Goal: Task Accomplishment & Management: Use online tool/utility

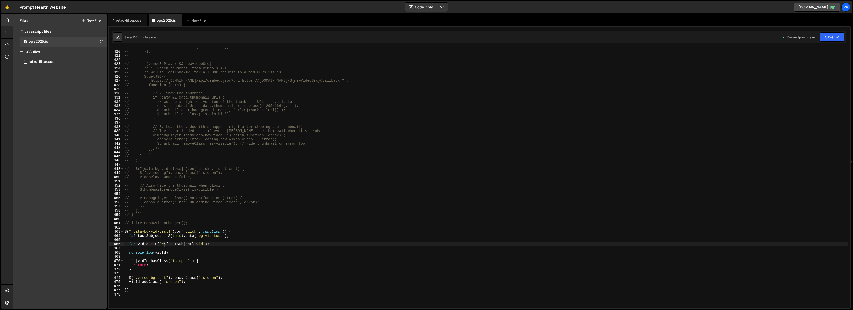
scroll to position [5341, 0]
click at [125, 21] on div "retro-filter.css" at bounding box center [129, 20] width 26 height 5
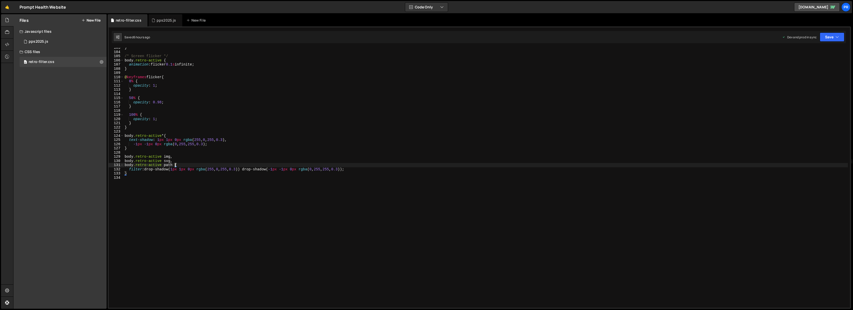
scroll to position [430, 0]
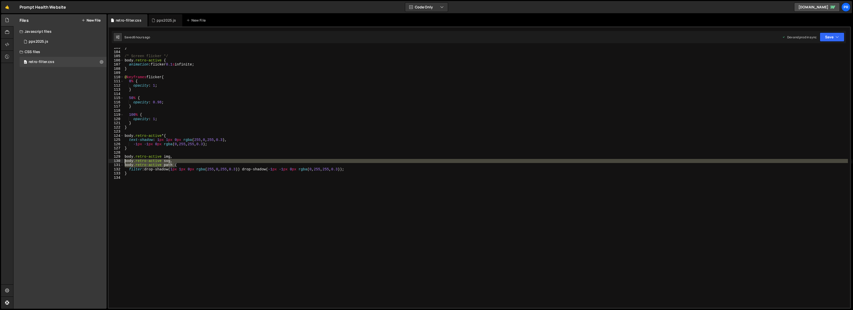
drag, startPoint x: 175, startPoint y: 165, endPoint x: 115, endPoint y: 161, distance: 59.8
click at [115, 161] on div "body.retro-active path { 103 104 105 106 107 108 109 110 111 112 113 114 115 11…" at bounding box center [480, 178] width 742 height 260
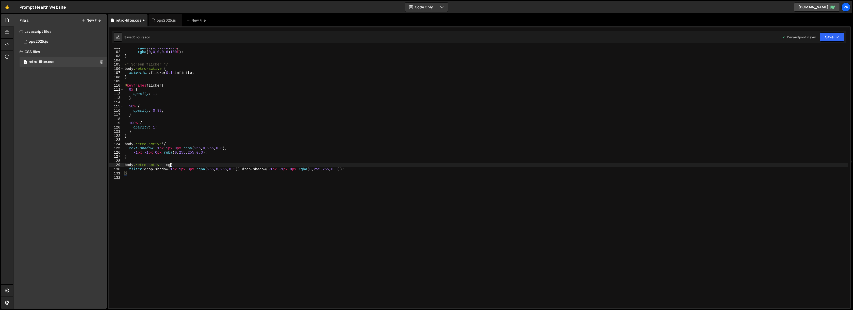
scroll to position [0, 3]
type textarea "body.retro-active img {"
click at [833, 38] on button "Save" at bounding box center [832, 37] width 25 height 9
click at [820, 67] on div "Save to Production S" at bounding box center [815, 65] width 53 height 5
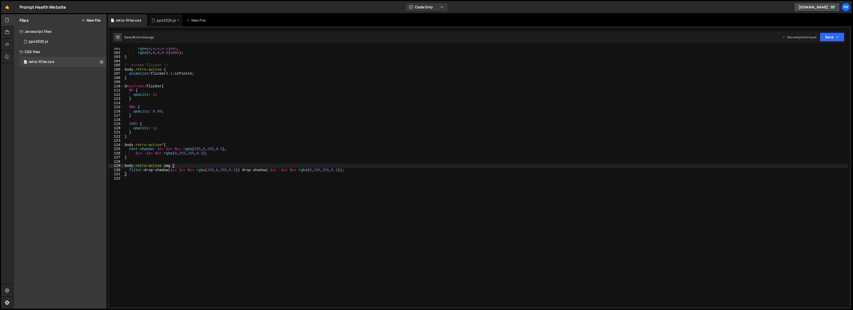
click at [160, 19] on div "pps2025.js" at bounding box center [167, 20] width 20 height 5
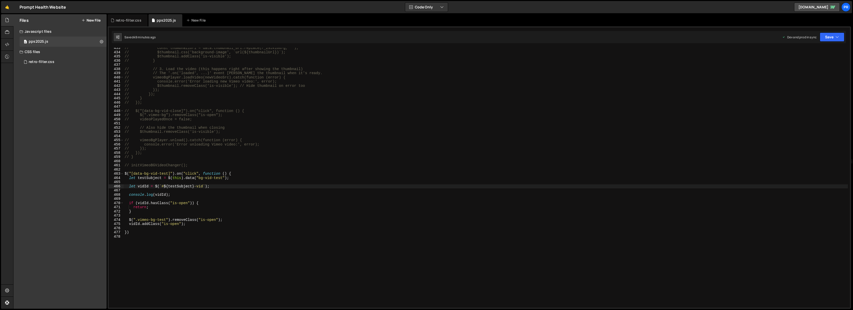
scroll to position [5341, 0]
type textarea "vidId.addClass("is-open");"
click at [195, 224] on div "// const thumbnailUrl = data.thumbnail_url.replace(/_295x166/g, ''); // $thumbn…" at bounding box center [486, 180] width 725 height 268
paste textarea "vimeo-bg_overlay"
type textarea "vimeo-bg_overlay"
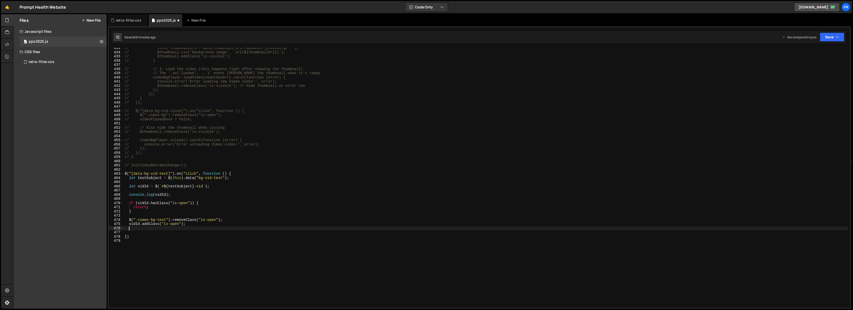
scroll to position [0, 0]
paste textarea "vimeo-bg_overlay""
drag, startPoint x: 191, startPoint y: 223, endPoint x: 140, endPoint y: 223, distance: 51.1
click at [140, 223] on div "// const thumbnailUrl = data.thumbnail_url.replace(/_295x166/g, ''); // $thumbn…" at bounding box center [486, 180] width 725 height 268
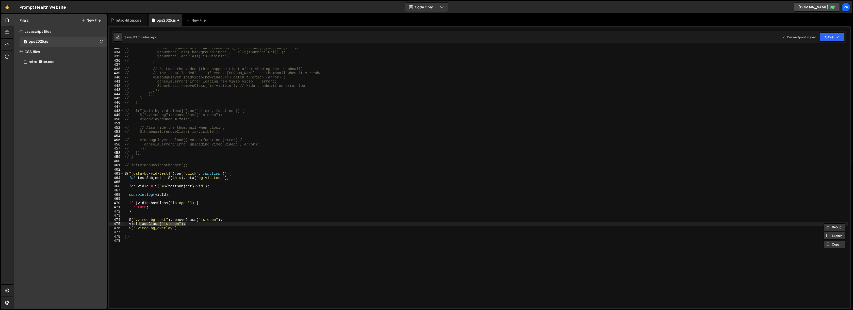
click at [188, 227] on div "// const thumbnailUrl = data.thumbnail_url.replace(/_295x166/g, ''); // $thumbn…" at bounding box center [486, 180] width 725 height 268
paste textarea ".addClass("is-open");"
click at [260, 223] on div "// const thumbnailUrl = data.thumbnail_url.replace(/_295x166/g, ''); // $thumbn…" at bounding box center [486, 180] width 725 height 268
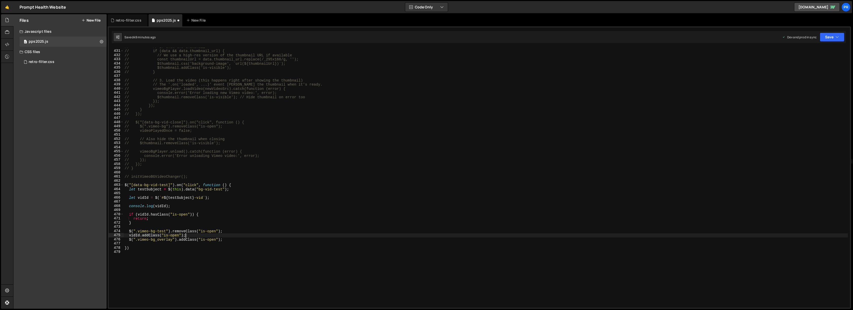
scroll to position [1800, 0]
drag, startPoint x: 136, startPoint y: 123, endPoint x: 247, endPoint y: 122, distance: 111.5
click at [246, 122] on div "// // 2. Show the thumbnail // if (data && data.thumbnail_url) { // // We use a…" at bounding box center [486, 179] width 725 height 268
click at [137, 247] on div "// // 2. Show the thumbnail // if (data && data.thumbnail_url) { // // We use a…" at bounding box center [486, 179] width 725 height 268
type textarea "})"
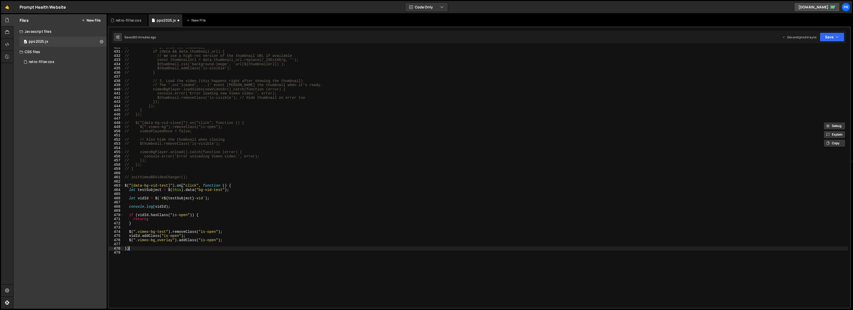
scroll to position [0, 0]
paste textarea "$("[data-bg-vid-close]").on("click", function () {"
type textarea "$("[data-bg-vid-close]").on("click", function () {}"
drag, startPoint x: 129, startPoint y: 232, endPoint x: 218, endPoint y: 237, distance: 89.3
click at [224, 231] on div "// // 2. Show the thumbnail // if (data && data.thumbnail_url) { // // We use a…" at bounding box center [486, 179] width 725 height 268
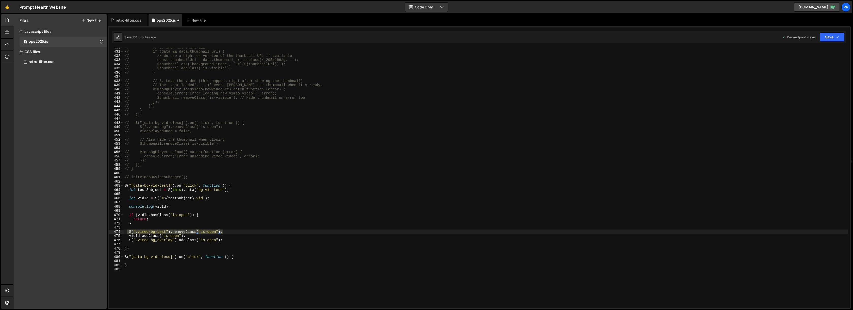
type textarea "$(".vimeo-bg-test").removeClass("is-open");"
click at [145, 262] on div "// // 2. Show the thumbnail // if (data && data.thumbnail_url) { // // We use a…" at bounding box center [486, 179] width 725 height 268
paste textarea "$(".vimeo-bg-test").removeClass("is-open");"
drag, startPoint x: 231, startPoint y: 240, endPoint x: 129, endPoint y: 240, distance: 101.9
click at [129, 240] on div "// // 2. Show the thumbnail // if (data && data.thumbnail_url) { // // We use a…" at bounding box center [486, 179] width 725 height 268
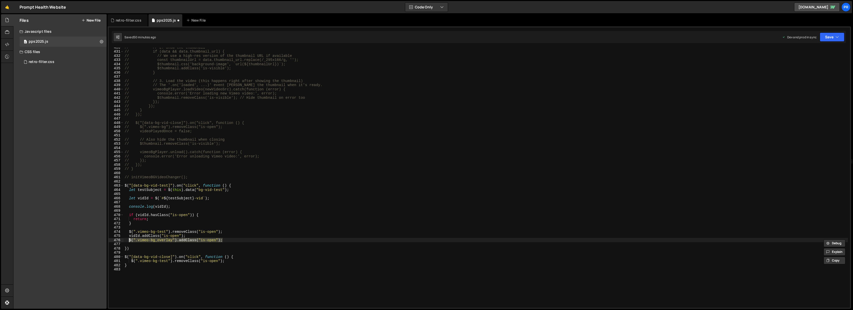
click at [240, 261] on div "// // 2. Show the thumbnail // if (data && data.thumbnail_url) { // // We use a…" at bounding box center [486, 179] width 725 height 268
type textarea "$(".vimeo-bg-test").removeClass("is-open");"
paste textarea "$(".vimeo-bg_overlay").addClass("is-open");"
type textarea "$(".vimeo-bg_overlay").addClass("is-open");"
click at [227, 196] on div "// // 2. Show the thumbnail // if (data && data.thumbnail_url) { // // We use a…" at bounding box center [486, 179] width 725 height 268
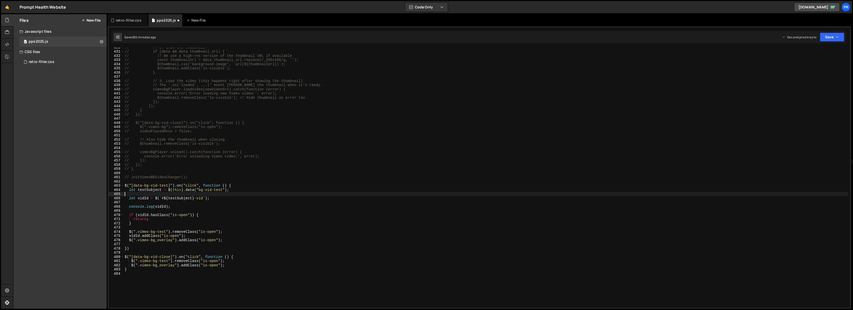
click at [227, 199] on div "// // 2. Show the thumbnail // if (data && data.thumbnail_url) { // // We use a…" at bounding box center [486, 179] width 725 height 268
type textarea "let vidId = $(`#${testSubject}-vid`);"
drag, startPoint x: 831, startPoint y: 40, endPoint x: 830, endPoint y: 45, distance: 4.7
click at [831, 40] on button "Save" at bounding box center [832, 37] width 25 height 9
click at [817, 64] on div "Save to Production S" at bounding box center [815, 65] width 53 height 5
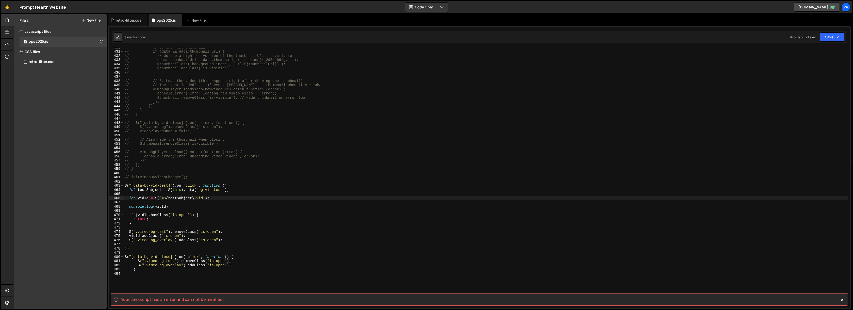
click at [160, 272] on div "// // 2. Show the thumbnail // if (data && data.thumbnail_url) { // // We use a…" at bounding box center [486, 179] width 725 height 268
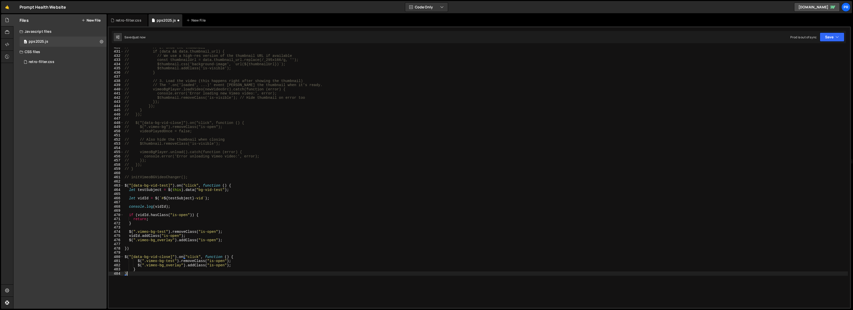
click at [232, 257] on div "// // 2. Show the thumbnail // if (data && data.thumbnail_url) { // // We use a…" at bounding box center [486, 179] width 725 height 268
click at [125, 273] on div "// // 2. Show the thumbnail // if (data && data.thumbnail_url) { // // We use a…" at bounding box center [486, 179] width 725 height 268
type textarea "} )"
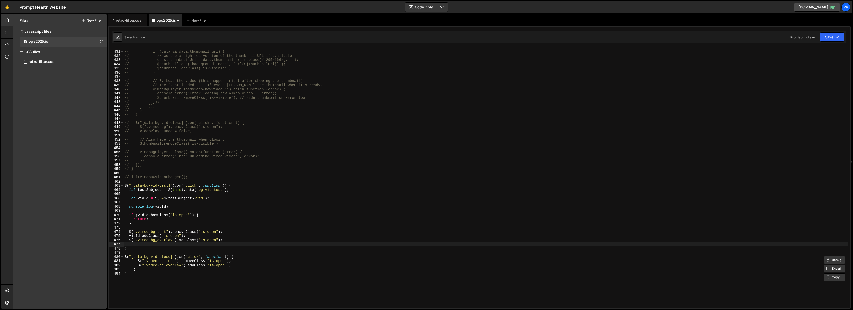
click at [339, 242] on div "// // 2. Show the thumbnail // if (data && data.thumbnail_url) { // // We use a…" at bounding box center [486, 179] width 725 height 268
drag, startPoint x: 834, startPoint y: 37, endPoint x: 820, endPoint y: 60, distance: 27.1
click at [834, 38] on button "Save" at bounding box center [832, 37] width 25 height 9
click at [811, 68] on div "Save to Production S" at bounding box center [815, 65] width 53 height 5
